Goal: Find specific page/section: Find specific page/section

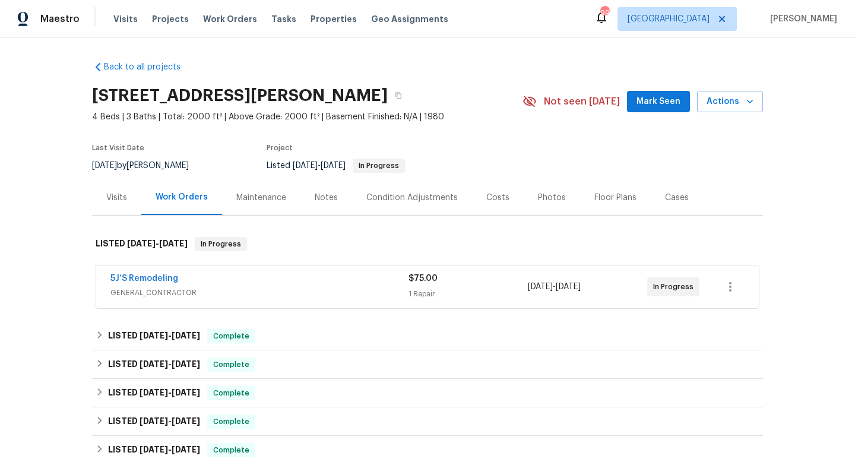
scroll to position [17, 0]
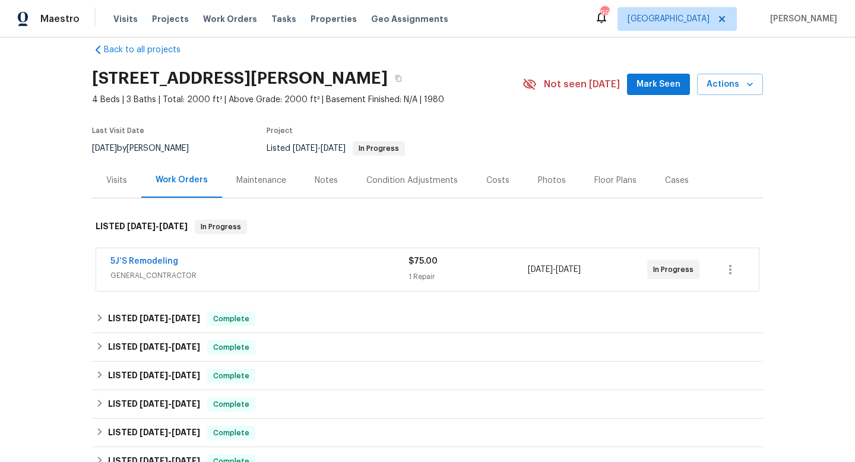
click at [357, 268] on div "5J’S Remodeling" at bounding box center [259, 262] width 298 height 14
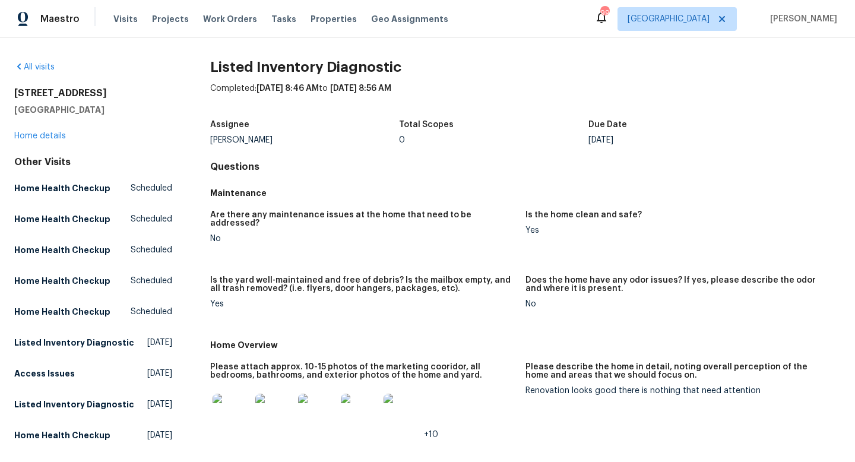
scroll to position [150, 0]
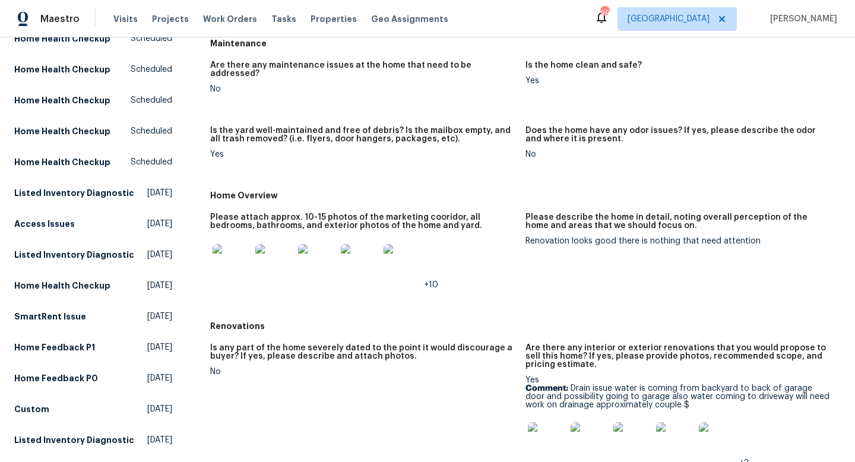
click at [231, 244] on img at bounding box center [232, 263] width 38 height 38
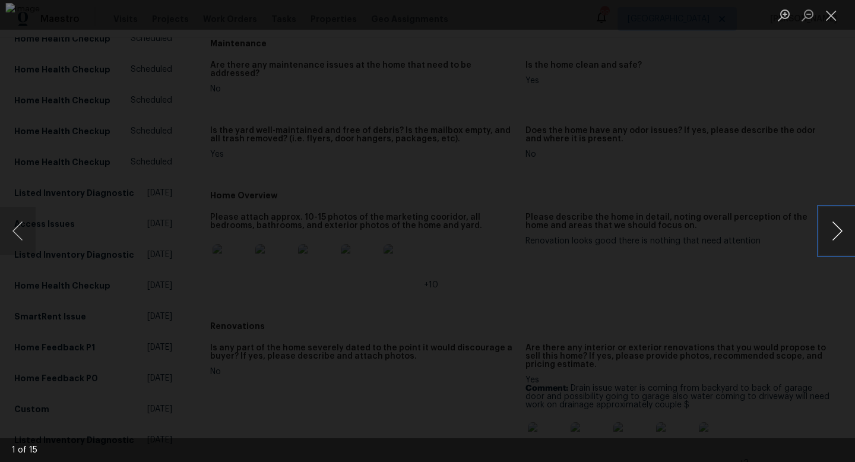
click at [836, 233] on button "Next image" at bounding box center [837, 230] width 36 height 47
click at [836, 232] on button "Next image" at bounding box center [837, 230] width 36 height 47
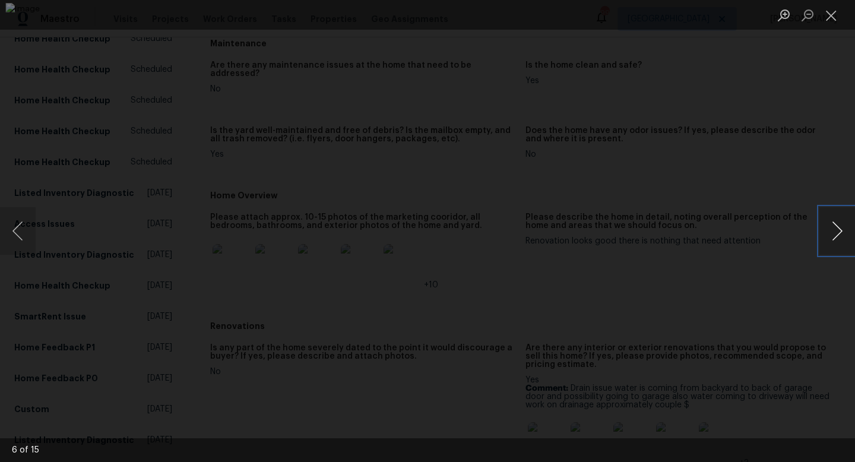
click at [836, 232] on button "Next image" at bounding box center [837, 230] width 36 height 47
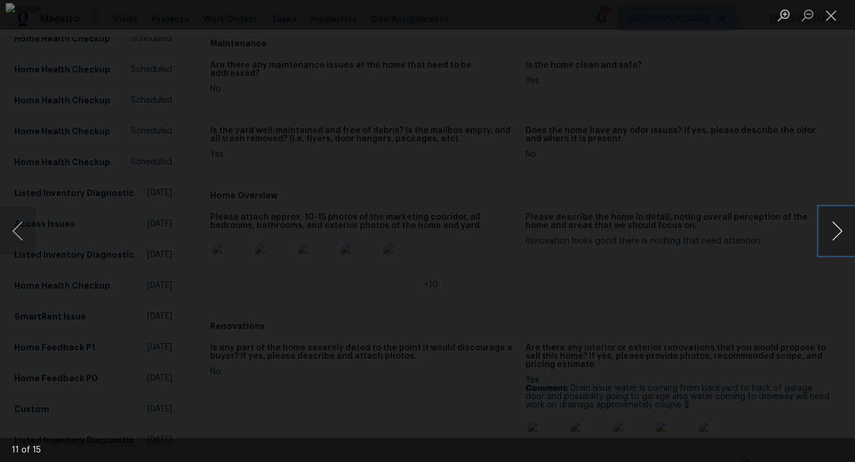
click at [836, 232] on button "Next image" at bounding box center [837, 230] width 36 height 47
